Goal: Transaction & Acquisition: Obtain resource

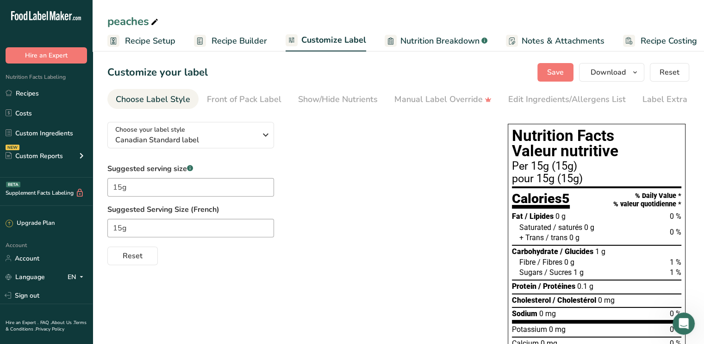
scroll to position [0, 1]
click at [27, 94] on link "Recipes" at bounding box center [46, 93] width 93 height 18
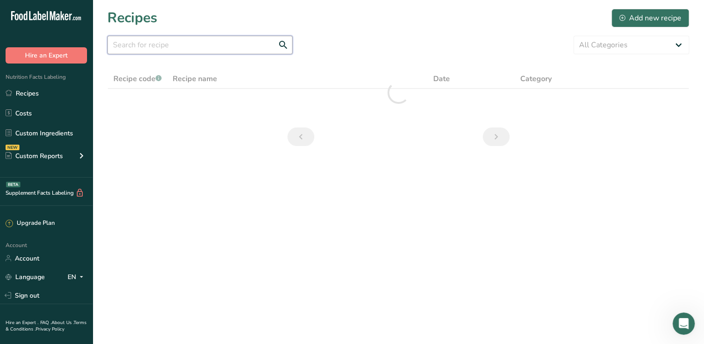
click at [175, 42] on input "text" at bounding box center [199, 45] width 185 height 19
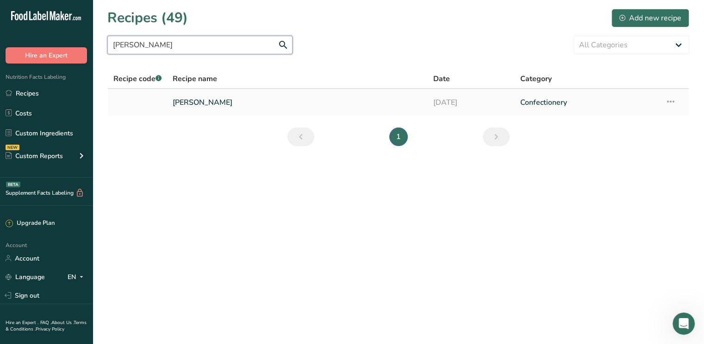
type input "[PERSON_NAME]"
click at [220, 103] on link "[PERSON_NAME]" at bounding box center [298, 102] width 250 height 19
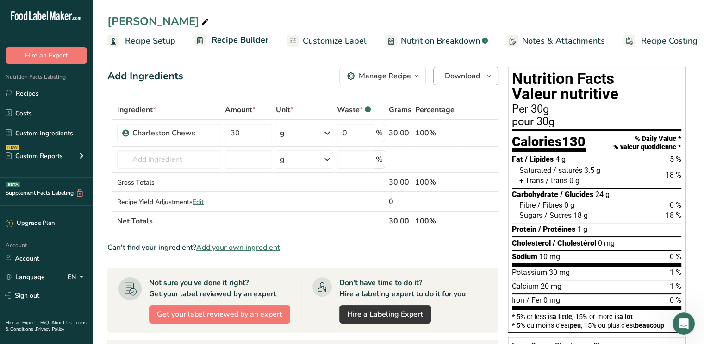
click at [476, 66] on div "Add Ingredients Manage Recipe Delete Recipe Duplicate Recipe Scale Recipe Save …" at bounding box center [305, 303] width 397 height 480
click at [476, 78] on span "Download" at bounding box center [462, 75] width 35 height 11
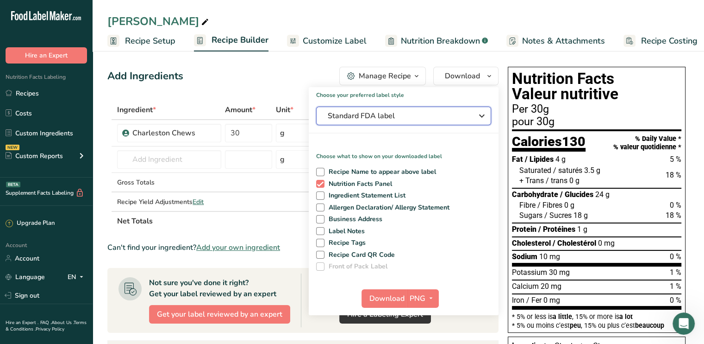
click at [402, 115] on span "Standard FDA label" at bounding box center [397, 115] width 139 height 11
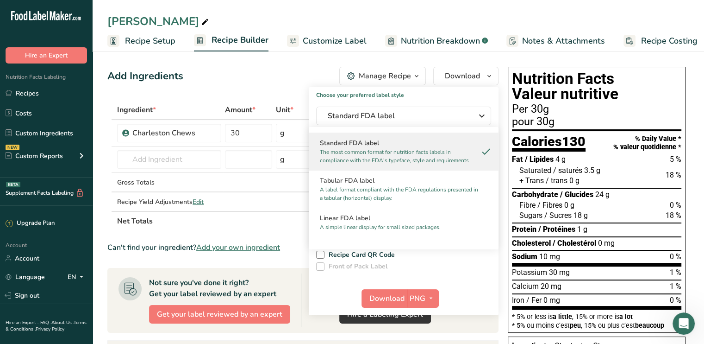
click at [357, 149] on p "The most common format for nutrition facts labels in compliance with the FDA's …" at bounding box center [399, 156] width 159 height 17
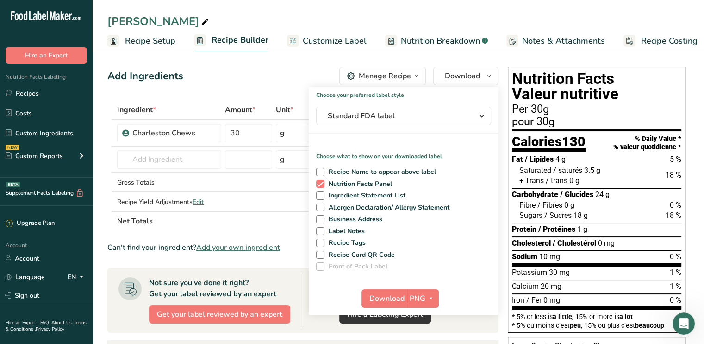
click at [256, 76] on div "Add Ingredients Manage Recipe Delete Recipe Duplicate Recipe Scale Recipe Save …" at bounding box center [302, 76] width 391 height 19
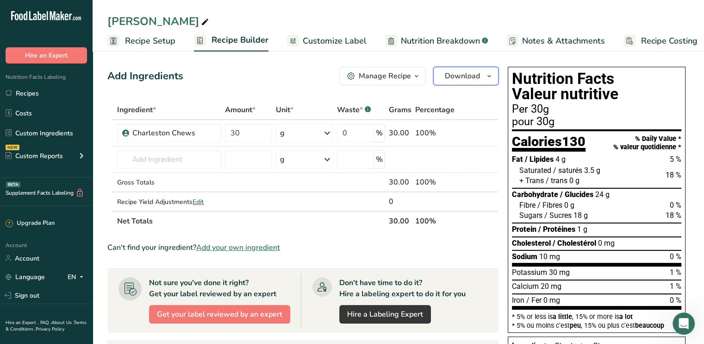
click at [481, 81] on button "Download" at bounding box center [465, 76] width 65 height 19
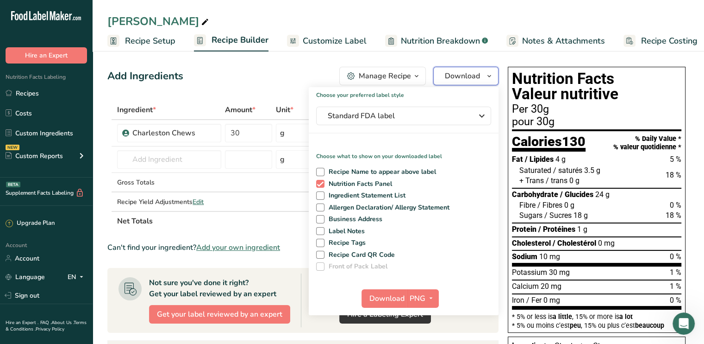
click at [464, 77] on span "Download" at bounding box center [462, 75] width 35 height 11
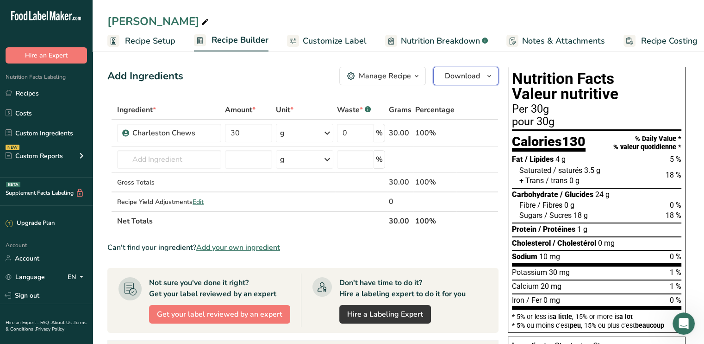
click at [470, 72] on span "Download" at bounding box center [462, 75] width 35 height 11
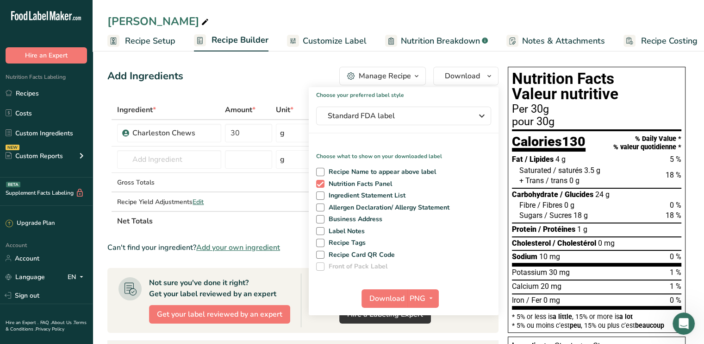
click at [244, 75] on div "Add Ingredients Manage Recipe Delete Recipe Duplicate Recipe Scale Recipe Save …" at bounding box center [302, 76] width 391 height 19
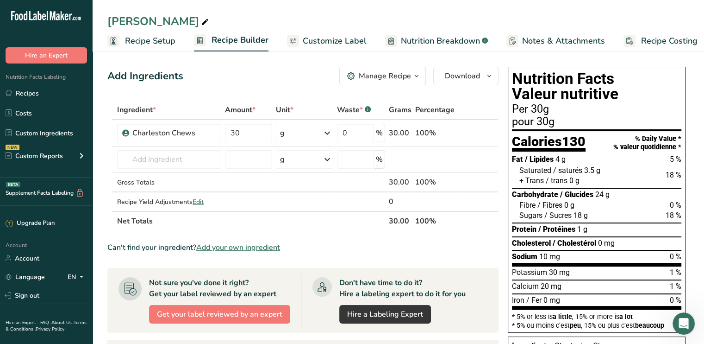
click at [331, 32] on link "Customize Label" at bounding box center [327, 41] width 80 height 21
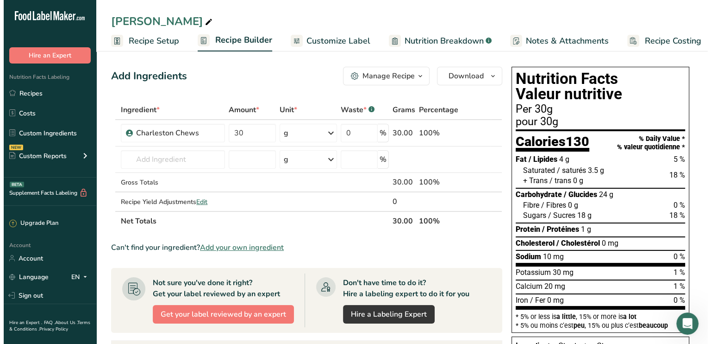
scroll to position [0, 8]
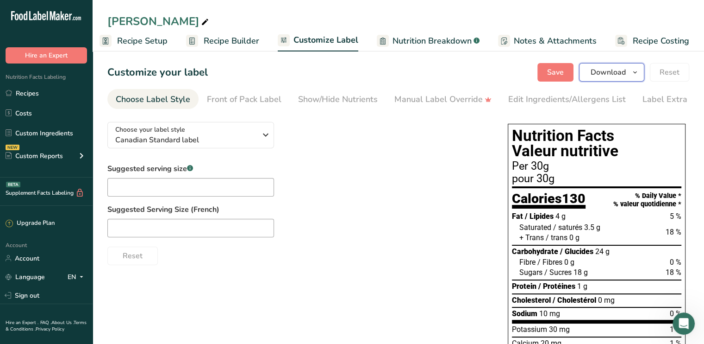
click at [635, 75] on icon "button" at bounding box center [634, 73] width 7 height 12
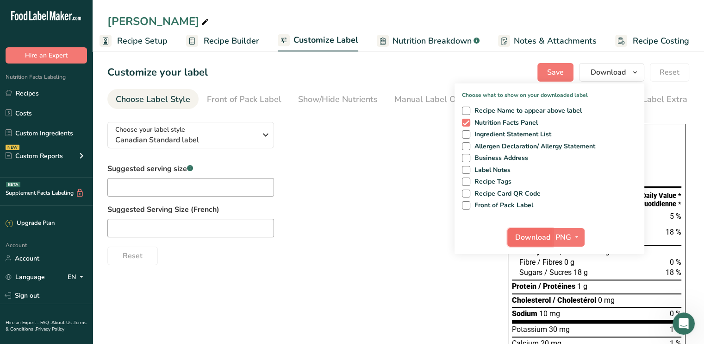
click at [536, 236] on span "Download" at bounding box center [532, 236] width 35 height 11
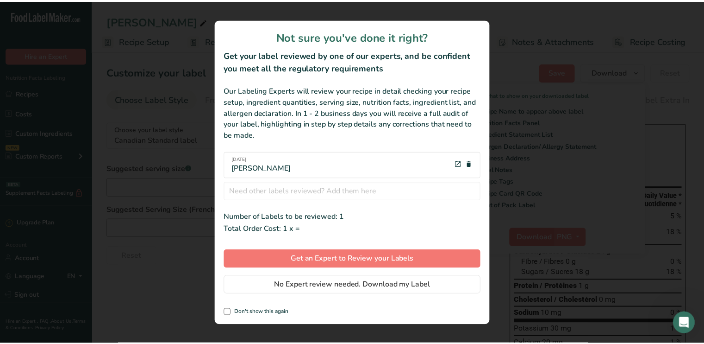
scroll to position [0, 1]
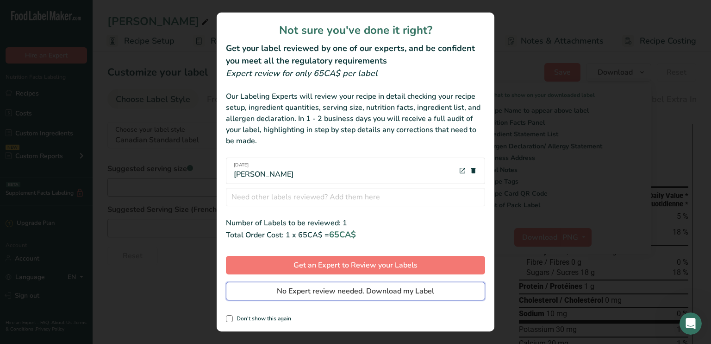
click at [298, 297] on button "No Expert review needed. Download my Label" at bounding box center [355, 290] width 259 height 19
